Goal: Task Accomplishment & Management: Use online tool/utility

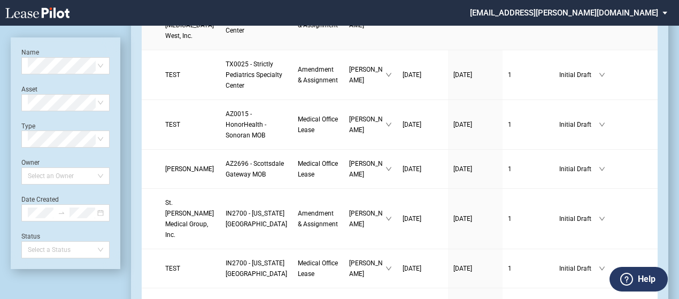
scroll to position [344, 0]
click at [298, 134] on span "Medical Office Lease" at bounding box center [318, 125] width 40 height 18
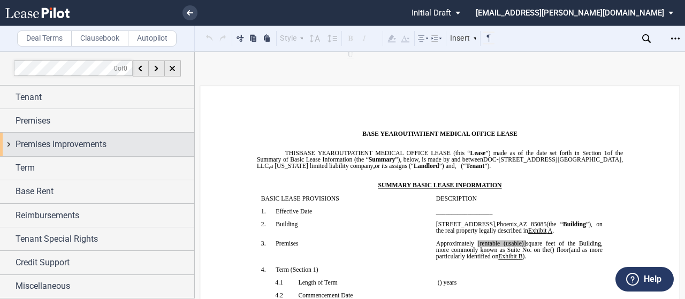
click at [12, 142] on div "Premises Improvements" at bounding box center [97, 144] width 194 height 23
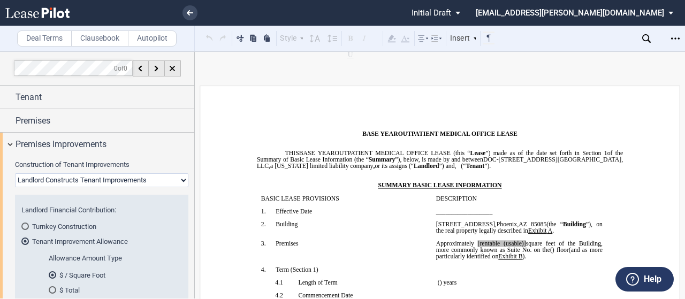
click at [139, 179] on select "Landlord Constructs Tenant Improvements Tenant Constructs Tenant Improvements "…" at bounding box center [101, 180] width 173 height 14
select select "none"
click at [15, 173] on select "Landlord Constructs Tenant Improvements Tenant Constructs Tenant Improvements "…" at bounding box center [101, 180] width 173 height 14
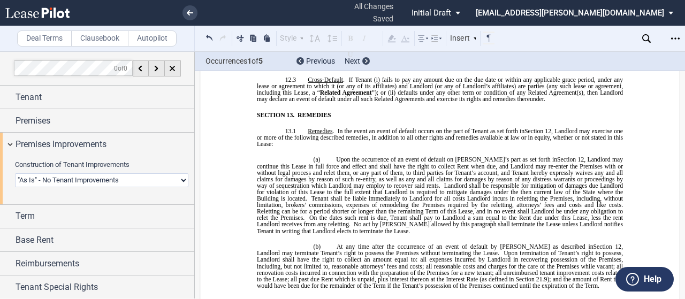
scroll to position [5821, 0]
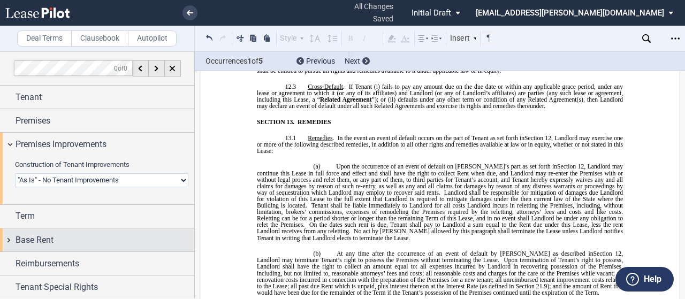
click at [6, 235] on div "Base Rent" at bounding box center [97, 239] width 194 height 23
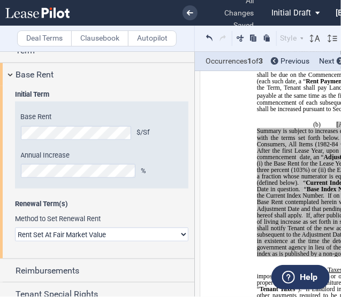
scroll to position [821, 0]
